Goal: Task Accomplishment & Management: Use online tool/utility

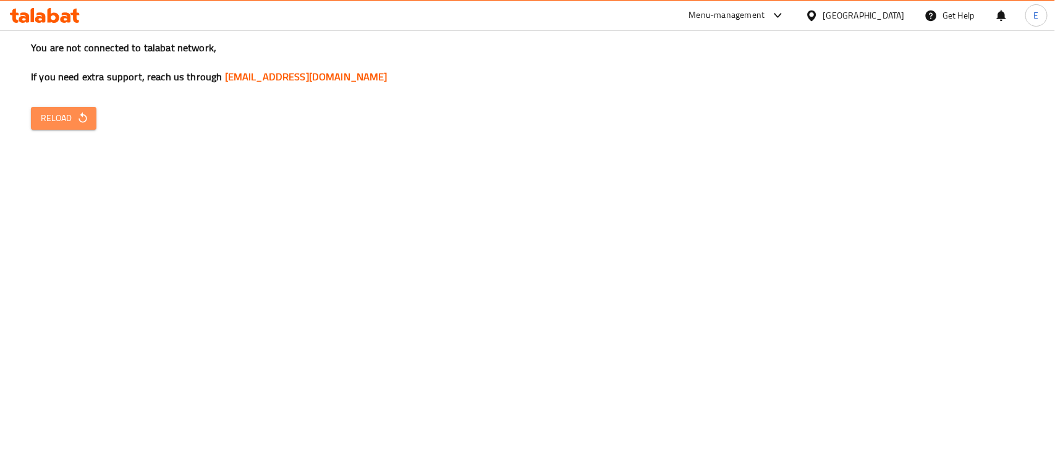
click at [59, 125] on span "Reload" at bounding box center [64, 118] width 46 height 15
click at [60, 130] on div "You are not connected to talabat network, If you need extra support, reach us t…" at bounding box center [527, 231] width 1055 height 462
click at [72, 113] on span "Reload" at bounding box center [64, 118] width 46 height 15
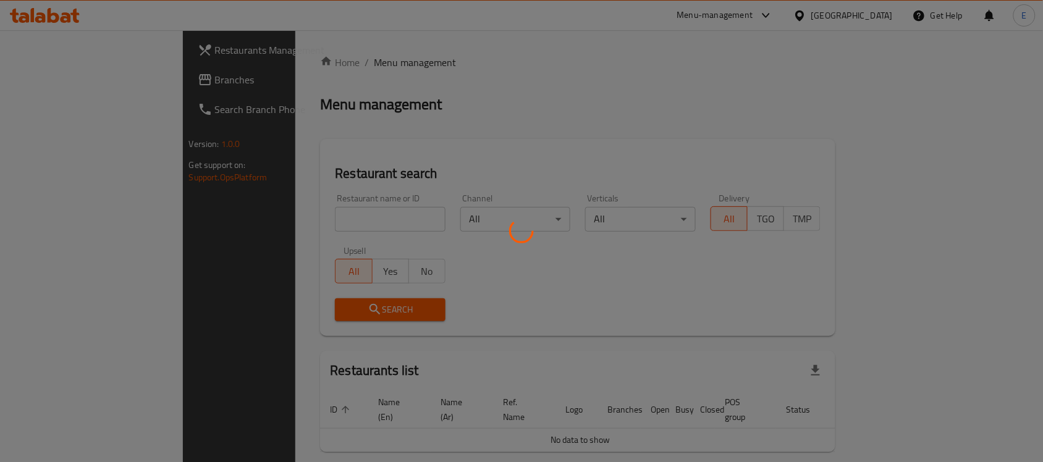
click at [245, 211] on div at bounding box center [521, 231] width 1043 height 462
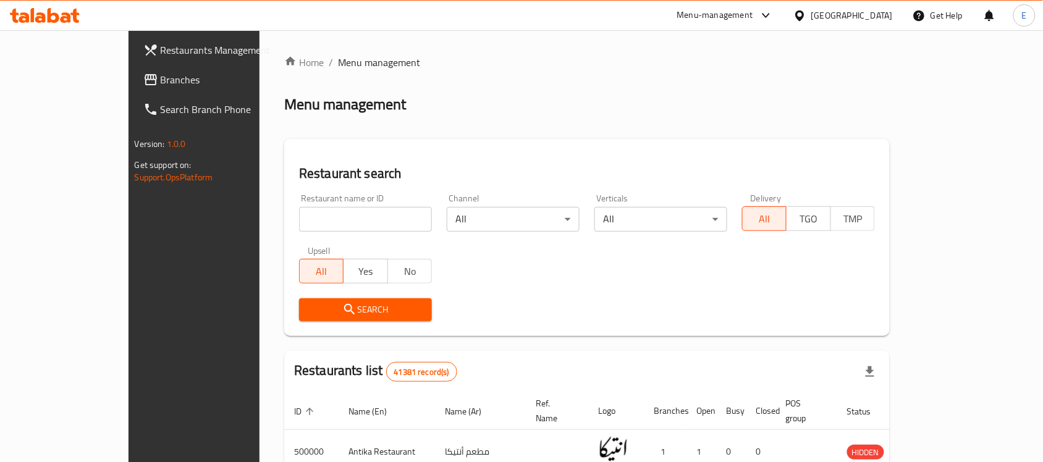
click at [299, 211] on input "search" at bounding box center [365, 219] width 133 height 25
paste input "504198"
type input "504198"
click button "Search" at bounding box center [365, 309] width 133 height 23
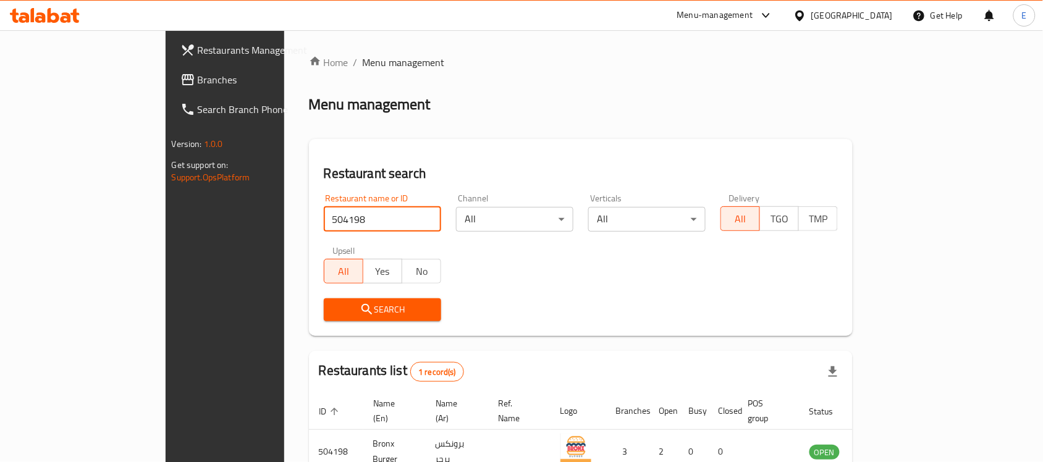
scroll to position [65, 0]
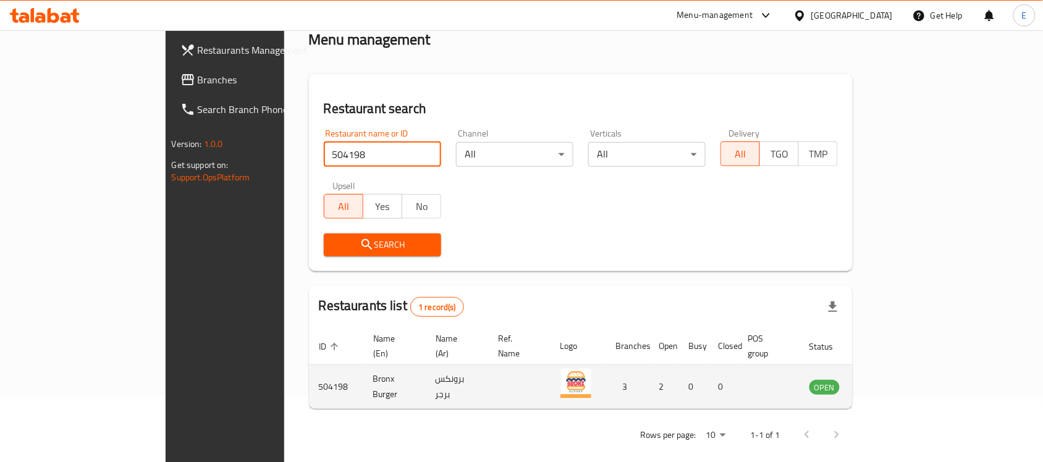
click at [888, 382] on icon "enhanced table" at bounding box center [882, 387] width 14 height 11
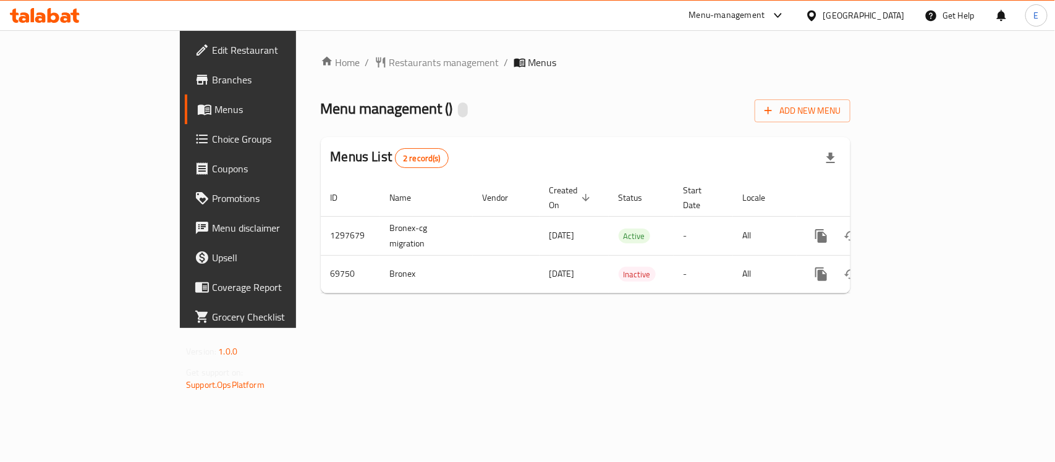
click at [212, 85] on span "Branches" at bounding box center [279, 79] width 134 height 15
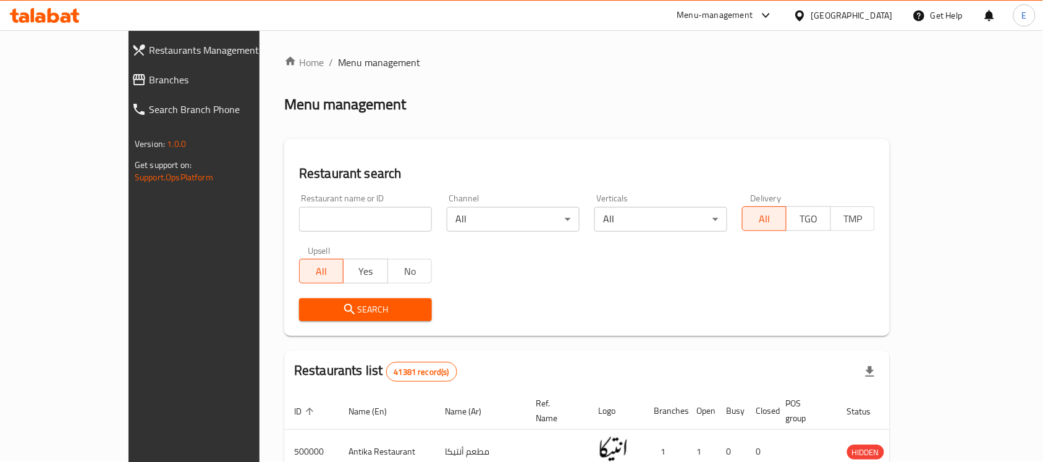
click at [297, 233] on div "Restaurant name or ID Restaurant name or ID" at bounding box center [366, 213] width 148 height 53
click at [299, 227] on input "search" at bounding box center [365, 219] width 133 height 25
paste input "686012"
type input "686012"
click button "Search" at bounding box center [365, 309] width 133 height 23
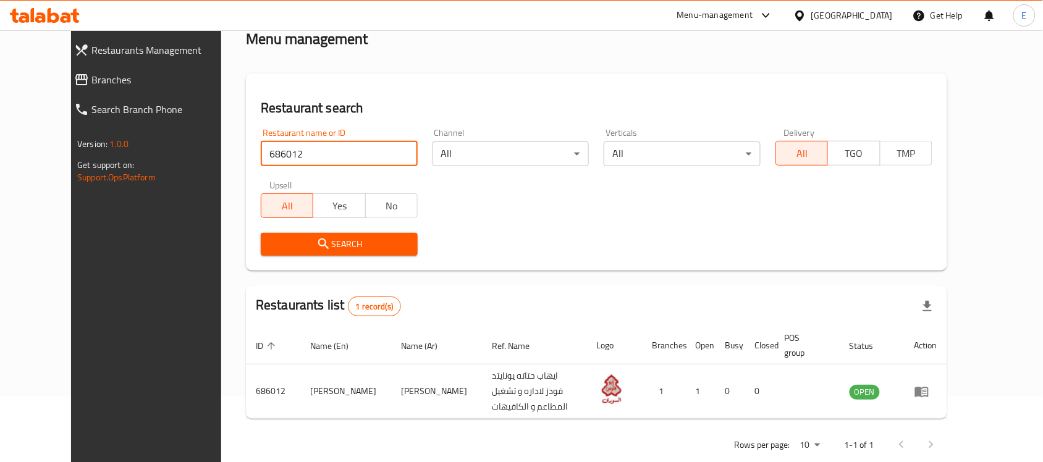
scroll to position [78, 0]
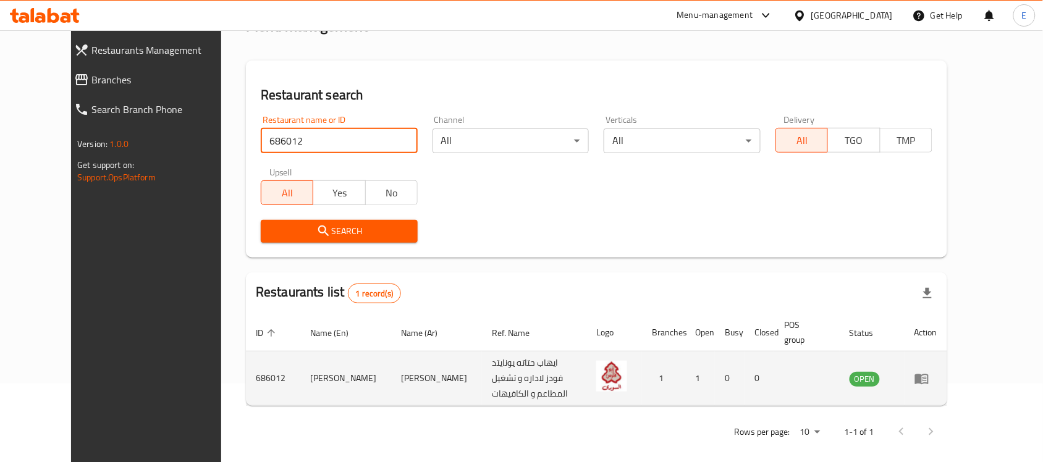
click at [929, 375] on icon "enhanced table" at bounding box center [921, 378] width 15 height 15
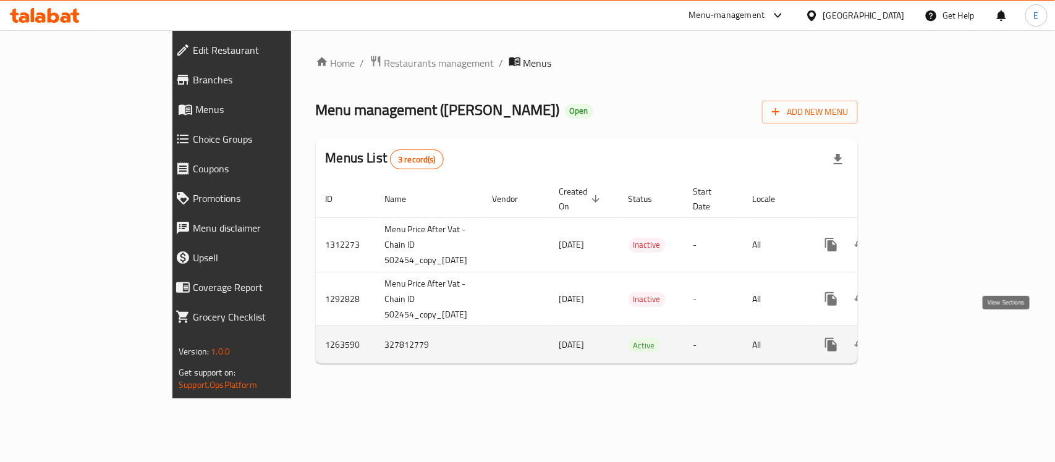
click at [935, 332] on link "enhanced table" at bounding box center [920, 345] width 30 height 30
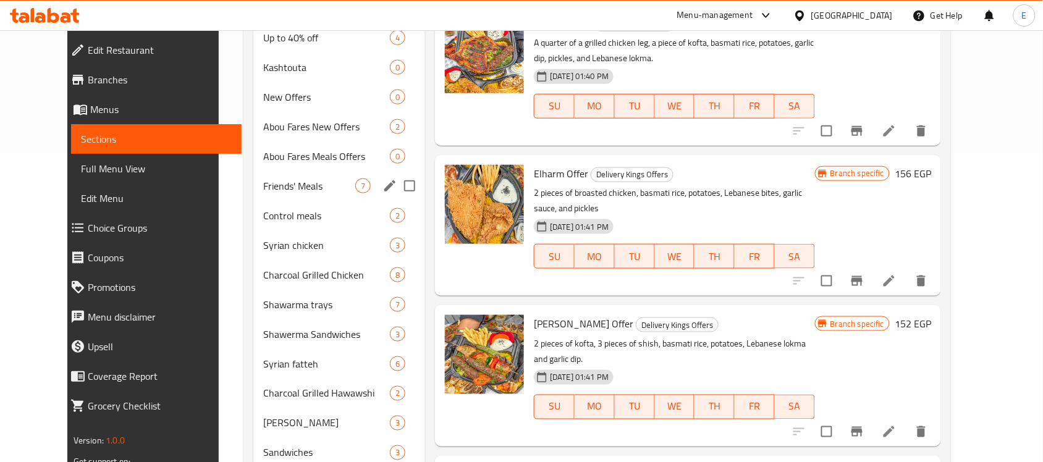
scroll to position [77, 0]
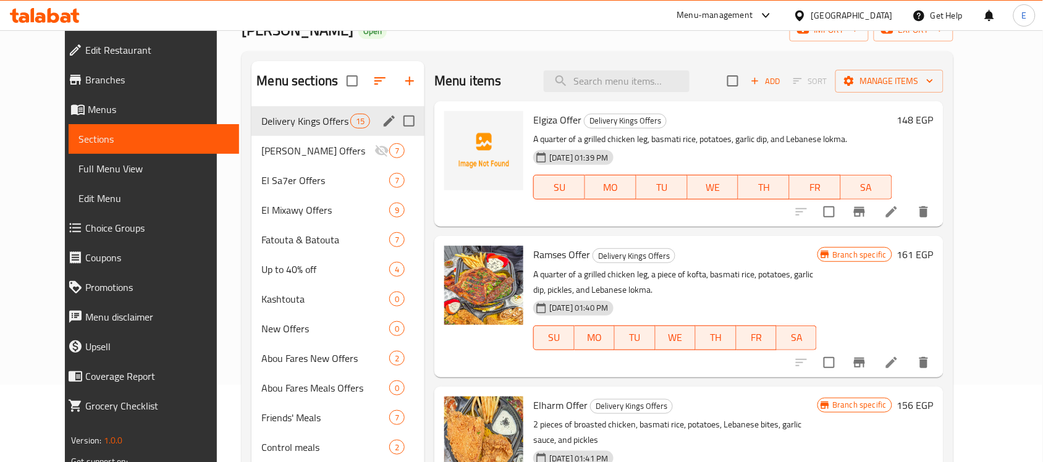
click at [319, 130] on div "Delivery Kings Offers 15" at bounding box center [337, 121] width 173 height 30
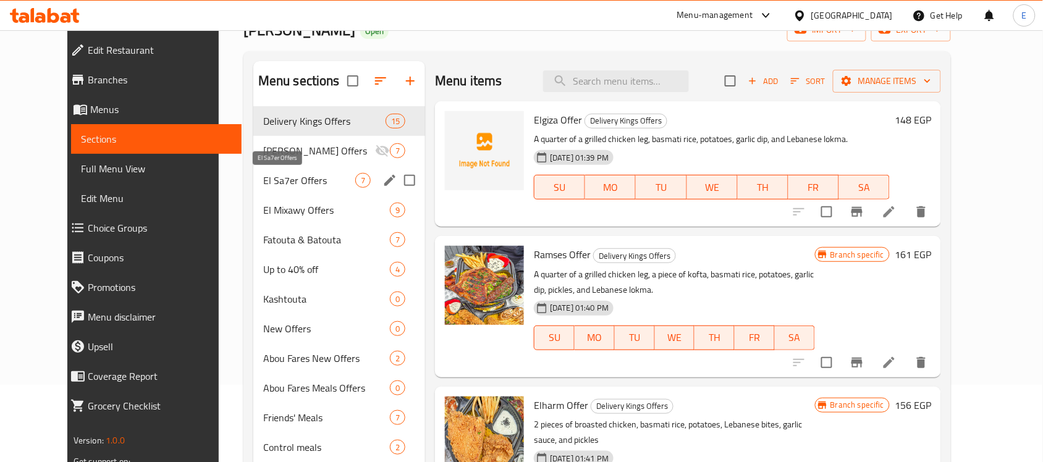
click at [290, 184] on span "El Sa7er Offers" at bounding box center [309, 180] width 92 height 15
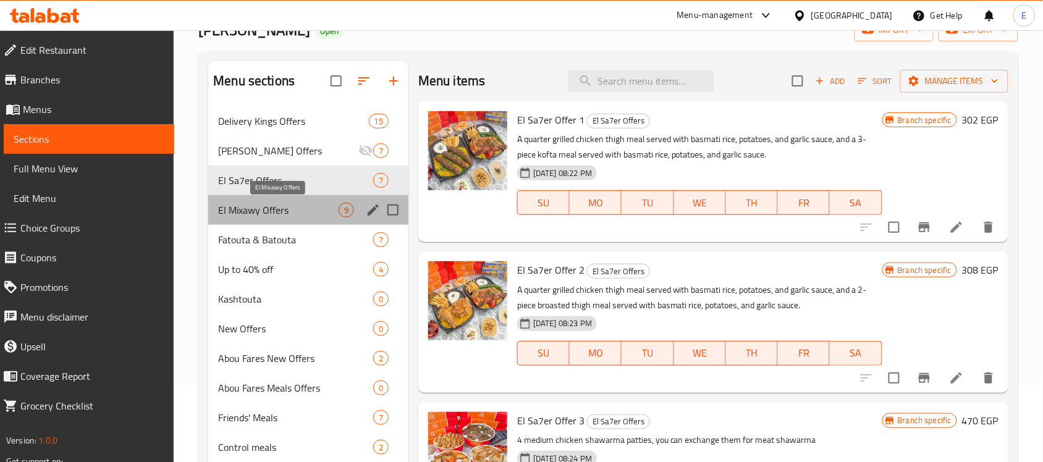
click at [315, 209] on span "El Mixawy Offers" at bounding box center [278, 210] width 120 height 15
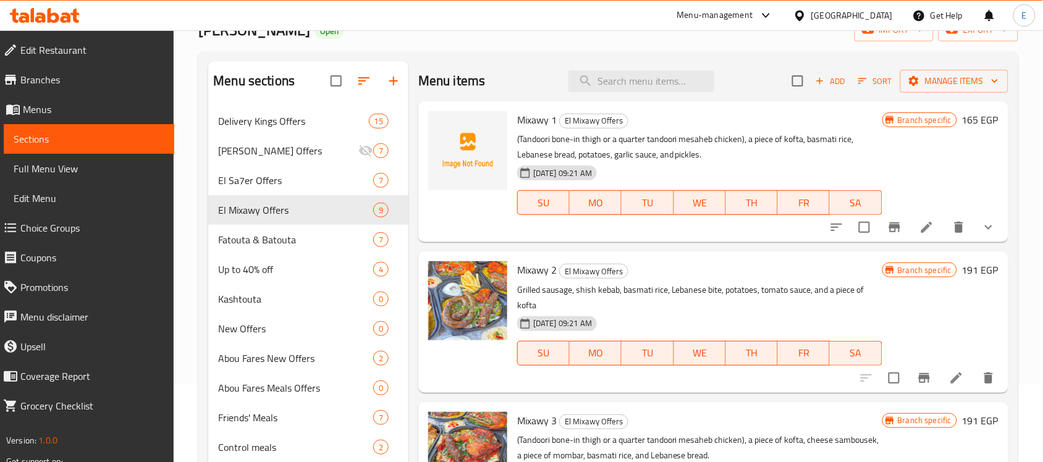
drag, startPoint x: 406, startPoint y: 196, endPoint x: 757, endPoint y: 118, distance: 359.6
click at [757, 118] on h6 "Mixawy 1 El Mixawy Offers" at bounding box center [699, 119] width 365 height 17
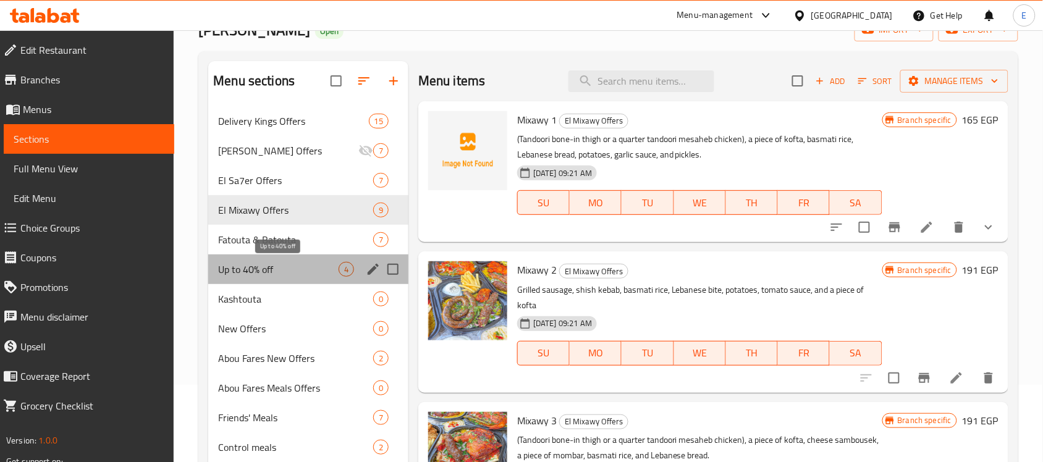
click at [280, 276] on span "Up to 40% off" at bounding box center [278, 269] width 120 height 15
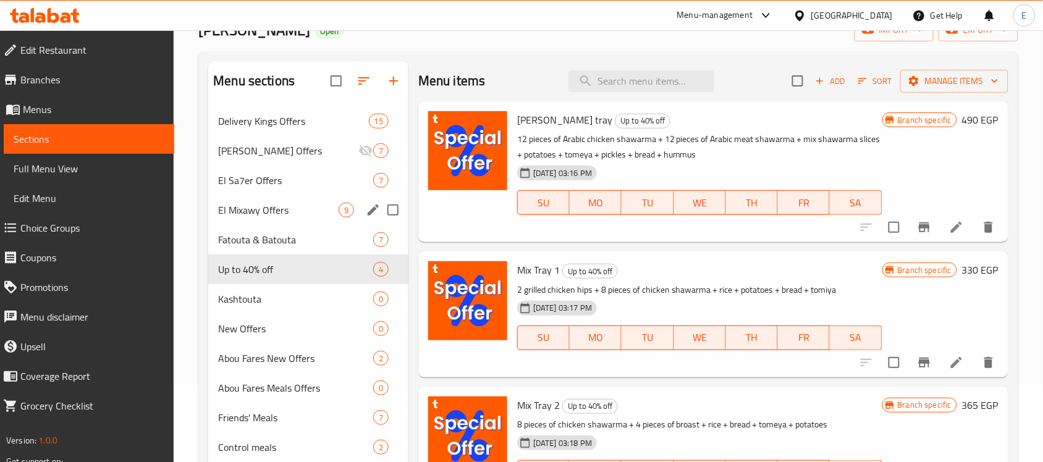
click at [300, 201] on div "El Mixawy Offers 9" at bounding box center [308, 210] width 200 height 30
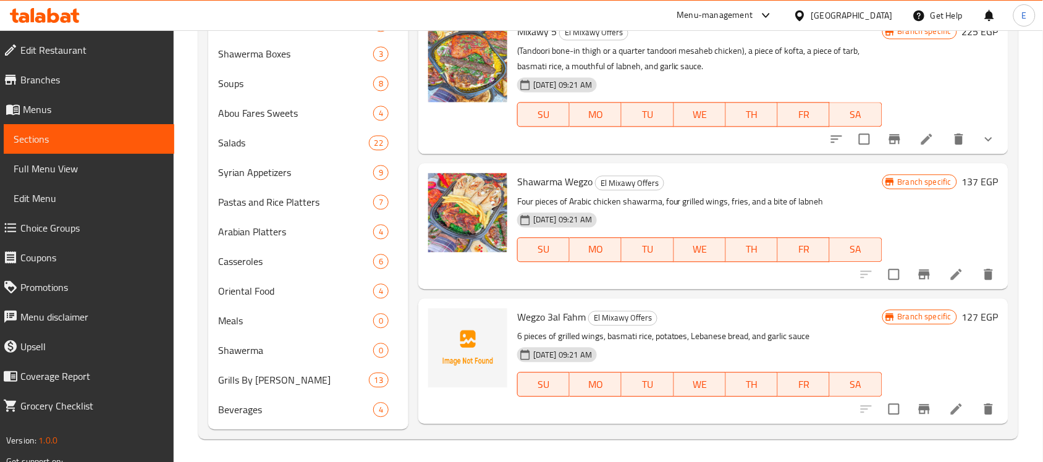
click at [594, 204] on p "Four pieces of Arabic chicken shawarma, four grilled wings, fries, and a bite o…" at bounding box center [699, 201] width 365 height 15
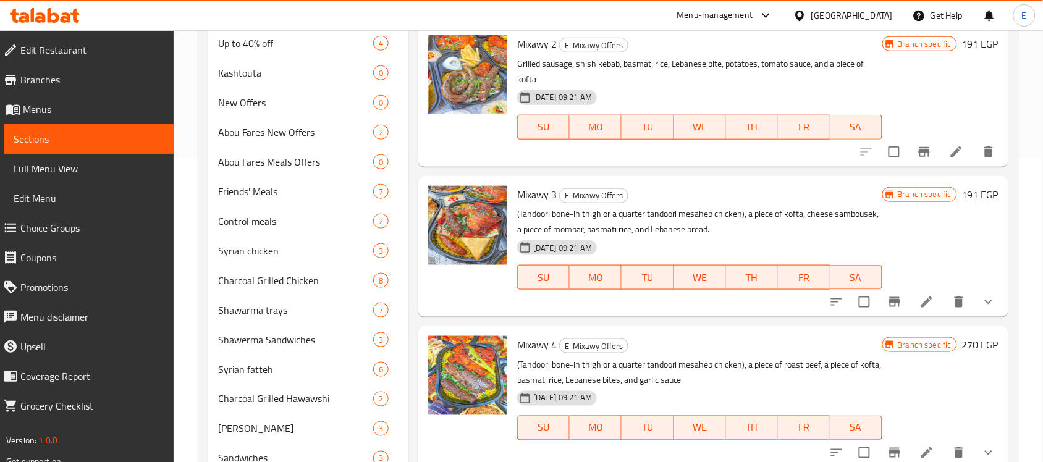
scroll to position [72, 0]
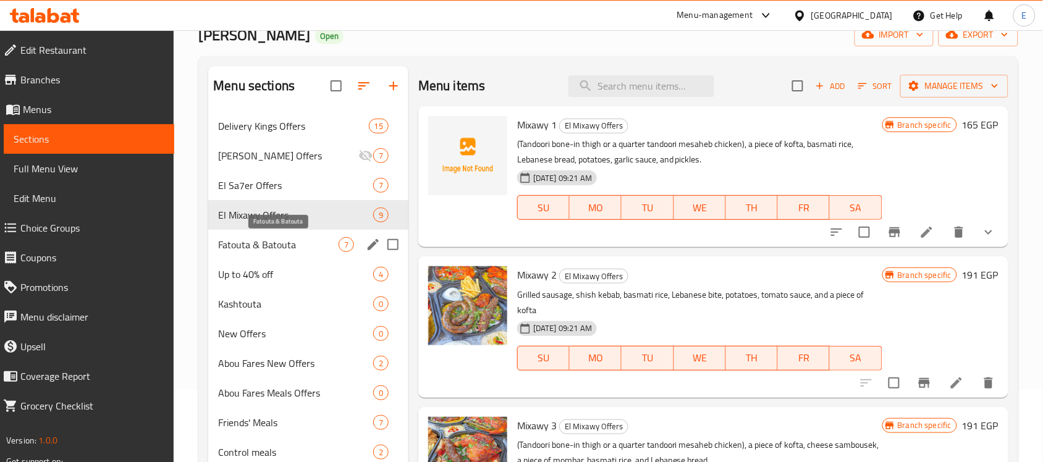
click at [286, 243] on span "Fatouta & Batouta" at bounding box center [278, 244] width 120 height 15
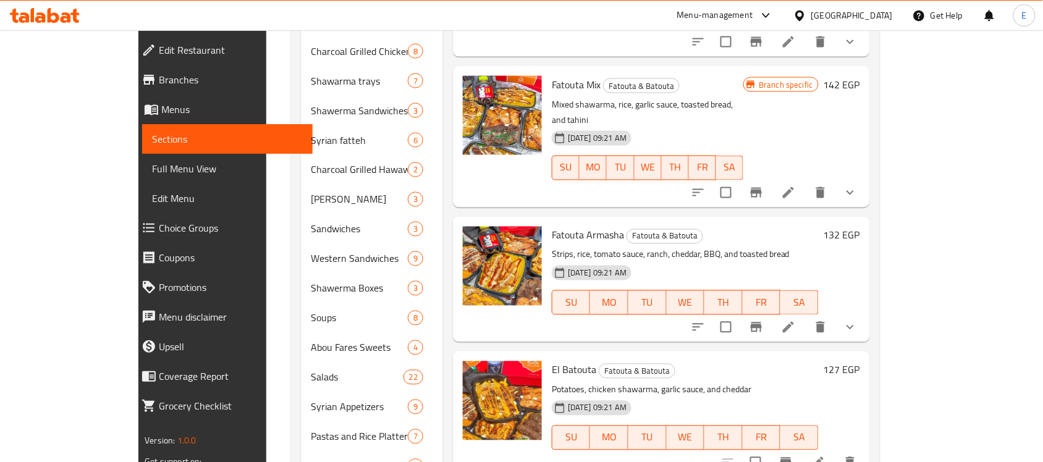
scroll to position [536, 0]
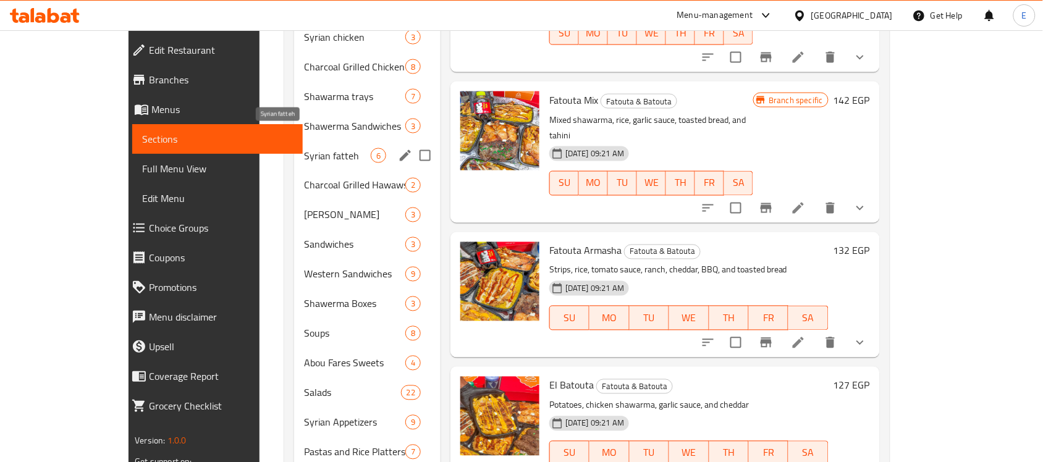
click at [306, 148] on span "Syrian fatteh" at bounding box center [337, 155] width 67 height 15
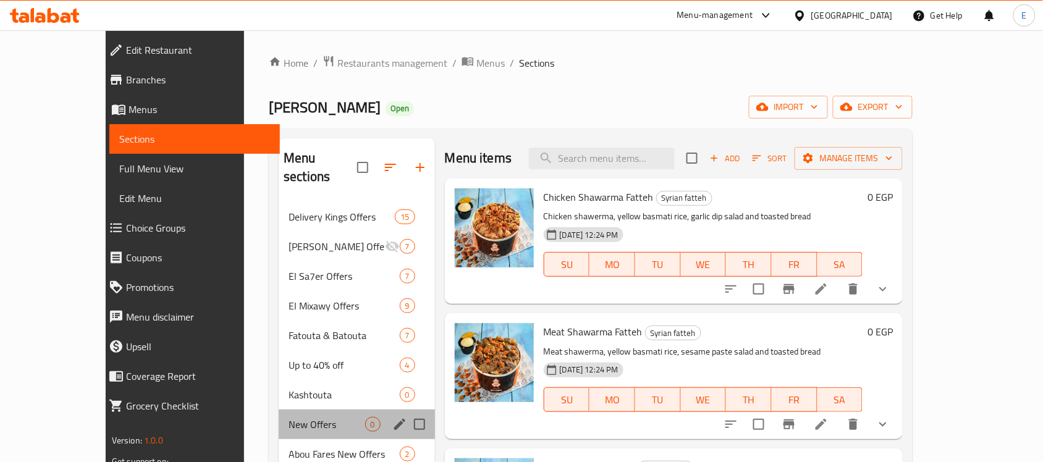
click at [279, 414] on div "New Offers 0" at bounding box center [357, 425] width 156 height 30
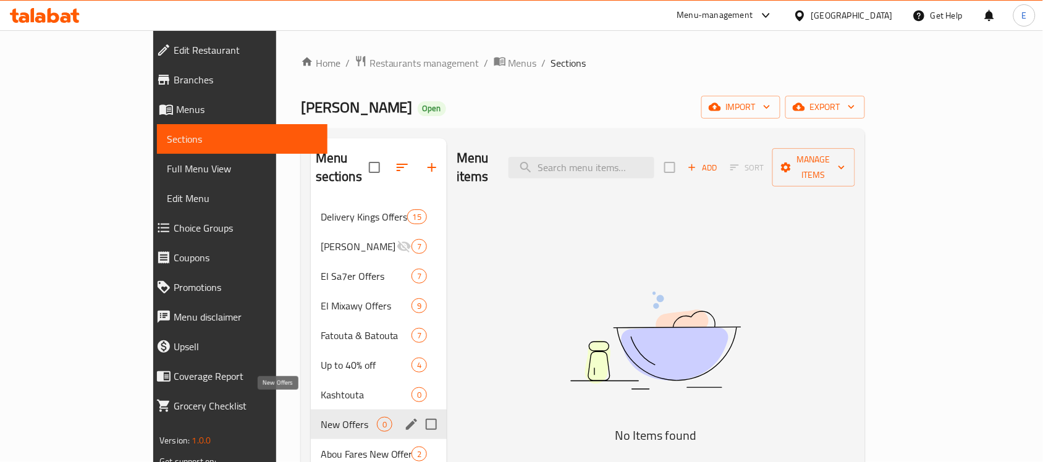
scroll to position [386, 0]
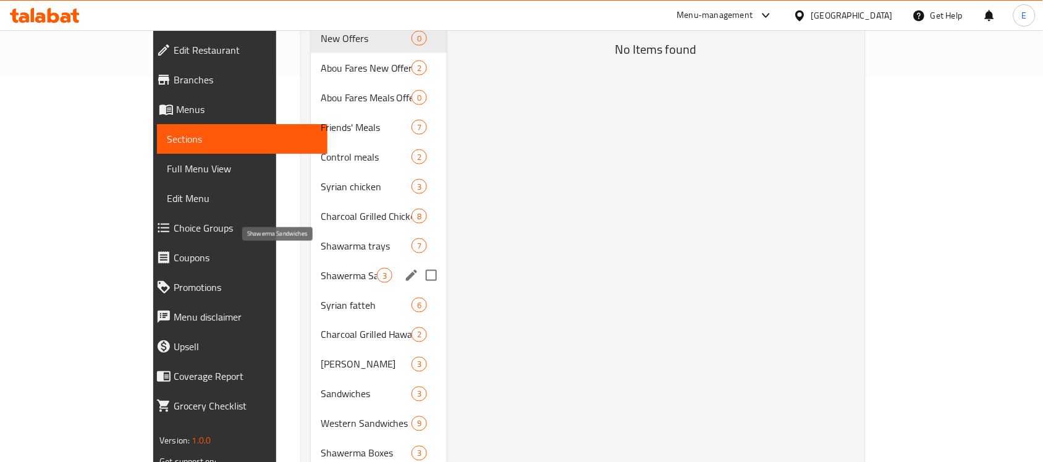
click at [321, 268] on span "Shawerma Sandwiches" at bounding box center [349, 275] width 56 height 15
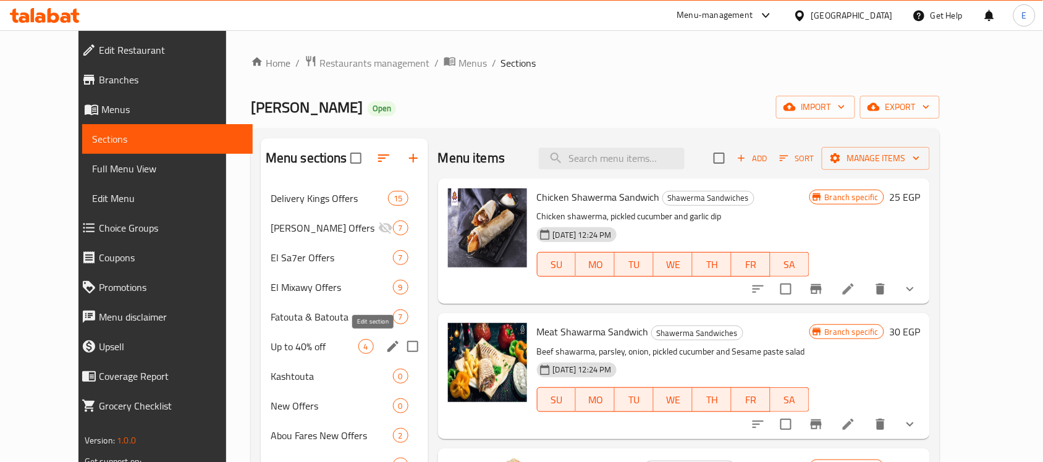
scroll to position [386, 0]
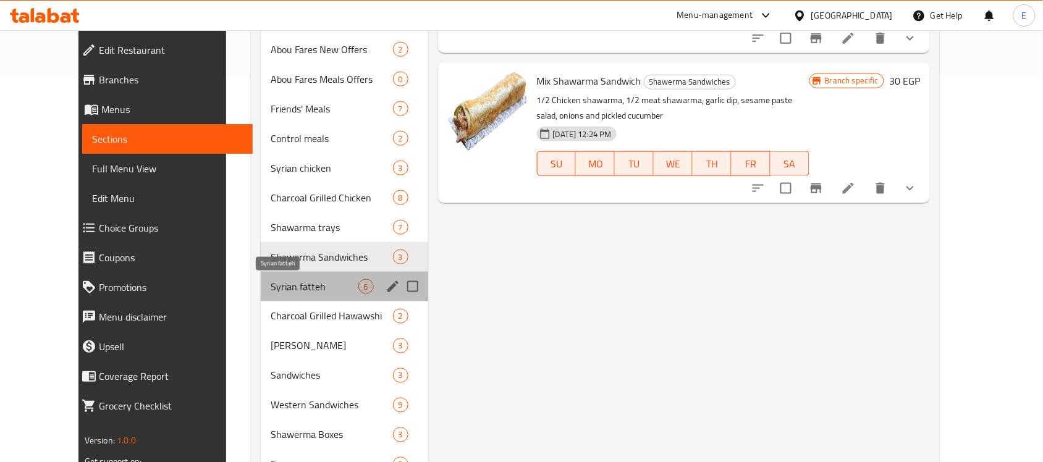
click at [272, 293] on span "Syrian fatteh" at bounding box center [315, 286] width 88 height 15
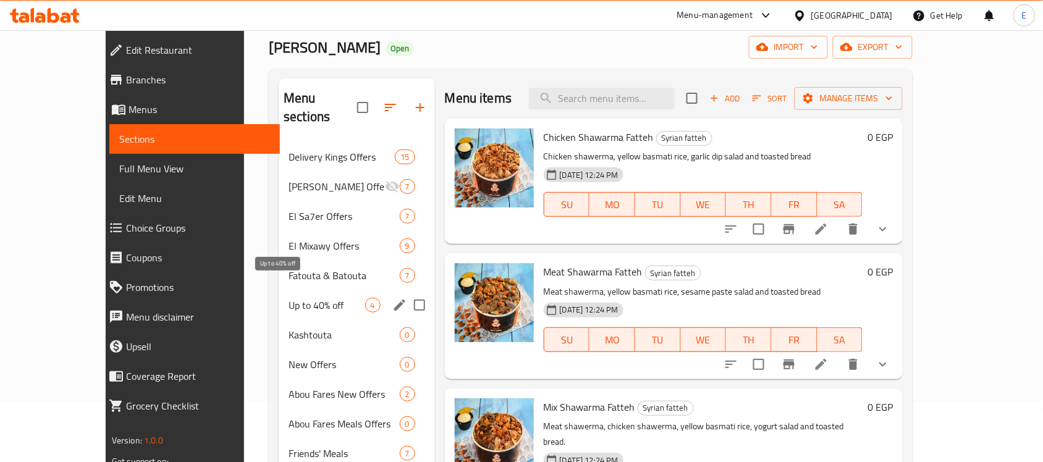
scroll to position [77, 0]
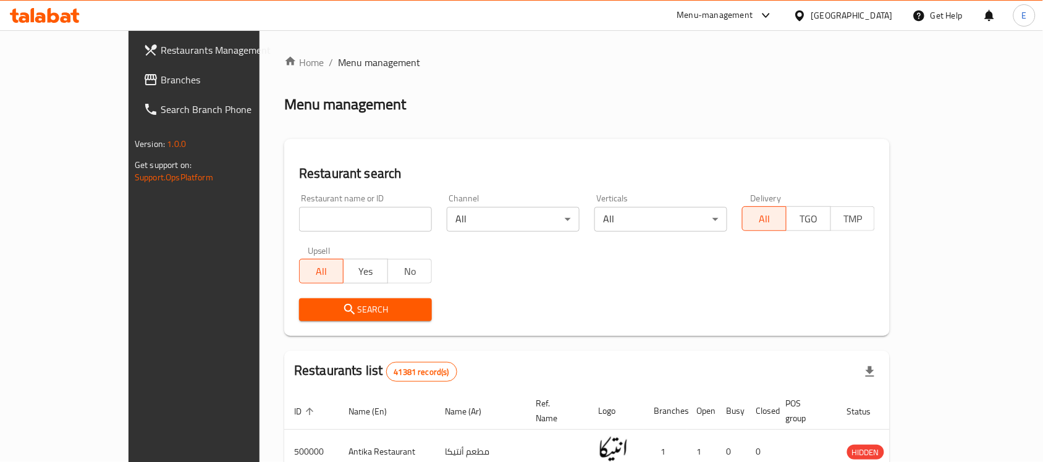
click at [800, 30] on div "​ Menu-management [GEOGRAPHIC_DATA] Get Help E Restaurants Management Branches …" at bounding box center [521, 246] width 1043 height 432
click at [753, 19] on div "Menu-management" at bounding box center [715, 15] width 76 height 15
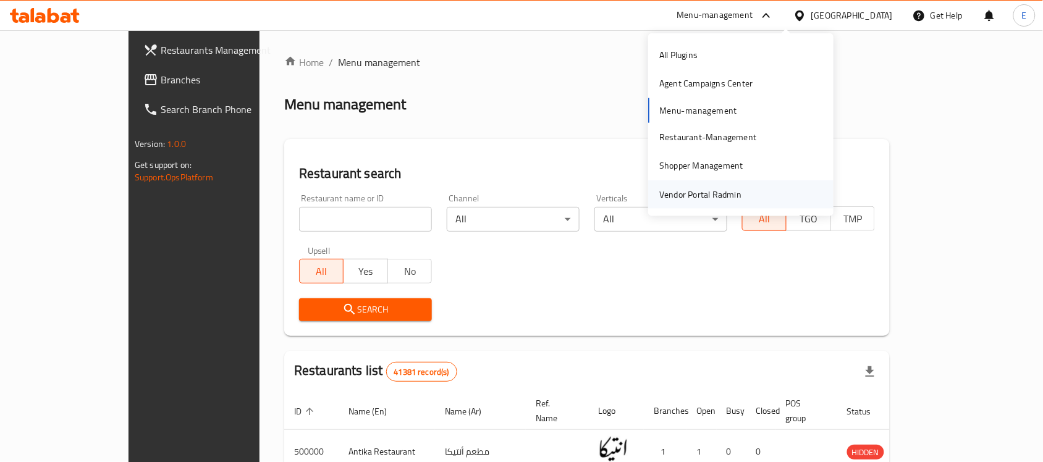
click at [751, 183] on div "Vendor Portal Radmin" at bounding box center [700, 194] width 102 height 28
